Goal: Book appointment/travel/reservation

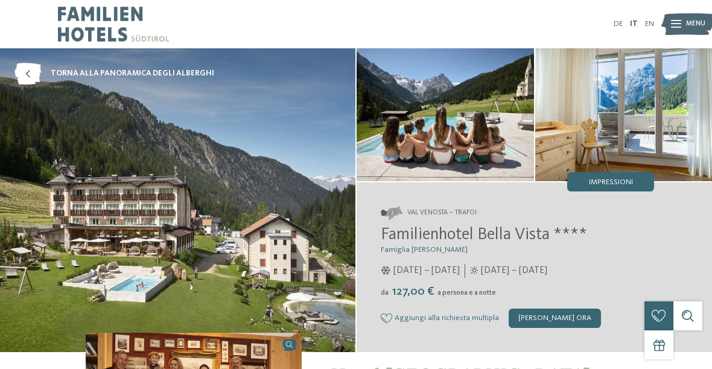
click at [653, 27] on link "EN" at bounding box center [649, 24] width 9 height 8
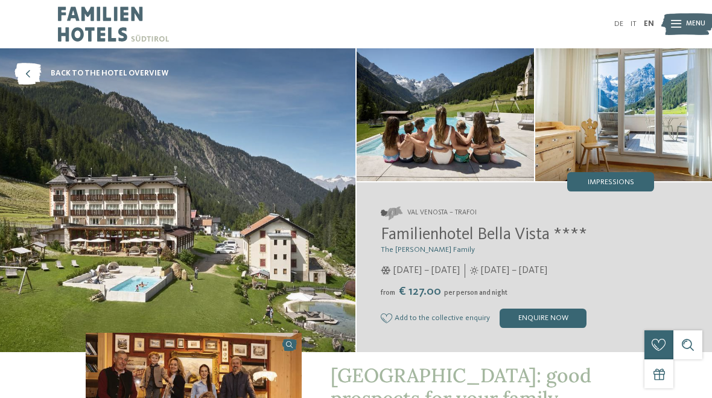
click at [682, 29] on img at bounding box center [687, 24] width 53 height 27
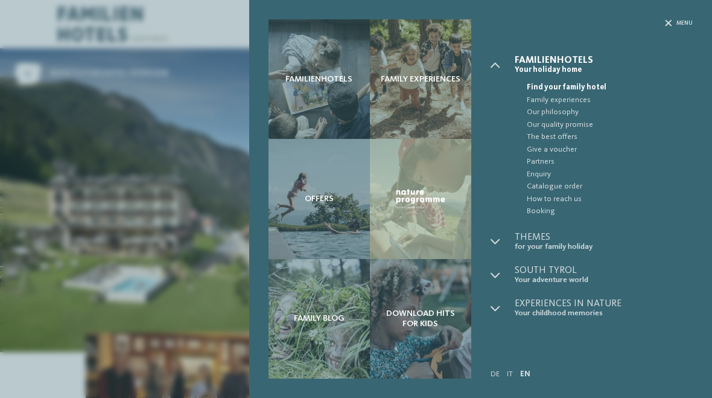
click at [669, 31] on div "Menu" at bounding box center [592, 37] width 203 height 36
click at [678, 25] on span "Menu" at bounding box center [685, 23] width 16 height 8
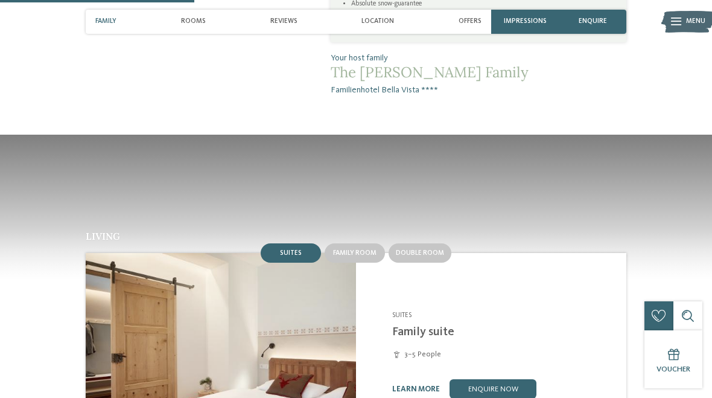
scroll to position [766, 0]
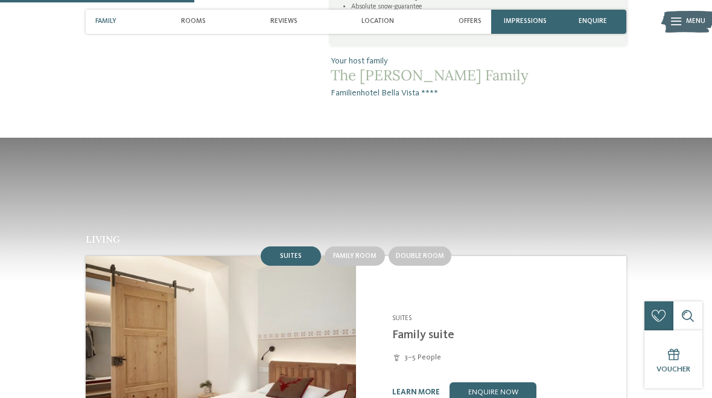
click at [430, 252] on span "Double room" at bounding box center [420, 255] width 48 height 7
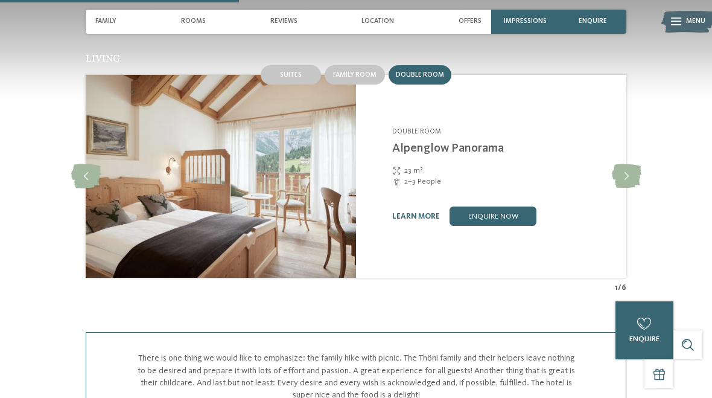
scroll to position [947, 0]
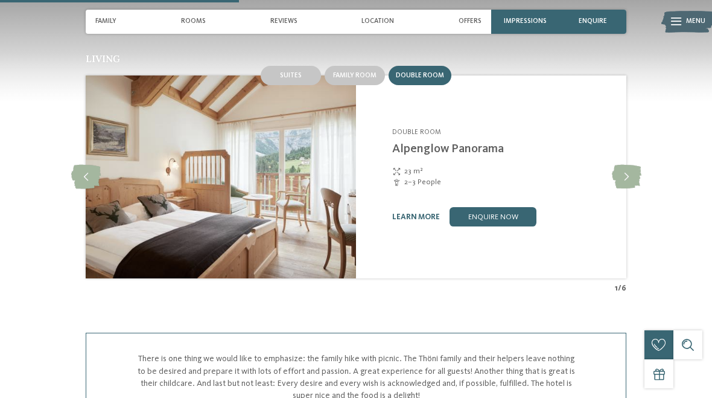
click at [509, 211] on link "enquire now" at bounding box center [493, 216] width 87 height 19
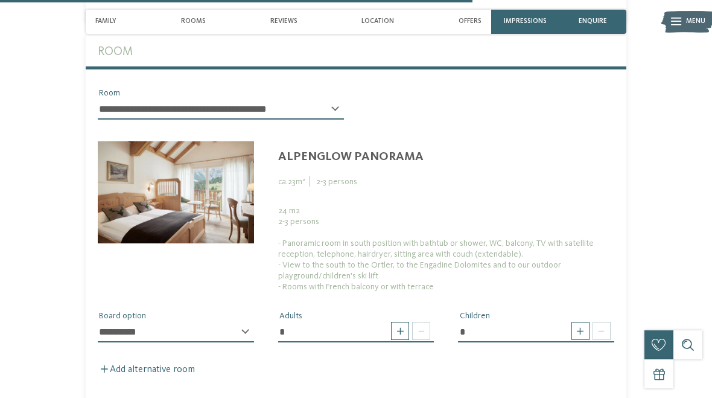
scroll to position [2008, 0]
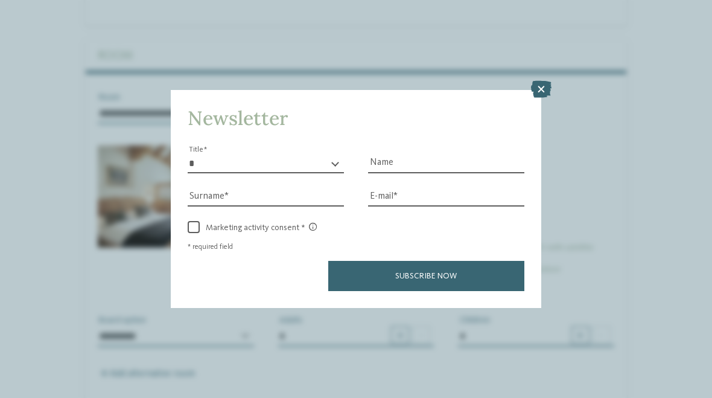
click at [537, 81] on icon at bounding box center [541, 89] width 21 height 17
